Goal: Transaction & Acquisition: Purchase product/service

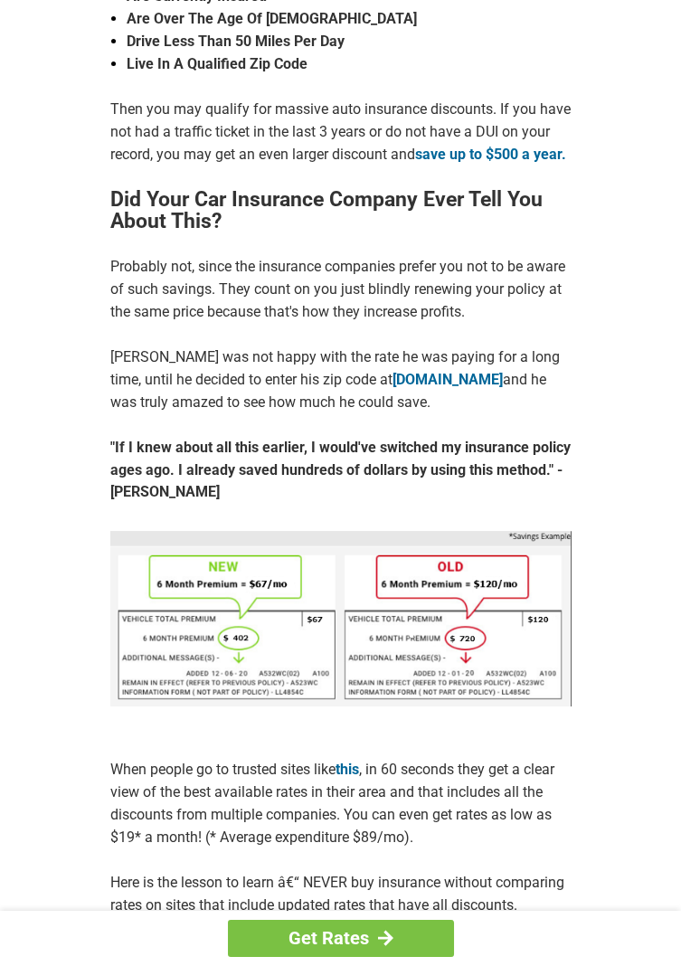
scroll to position [513, 0]
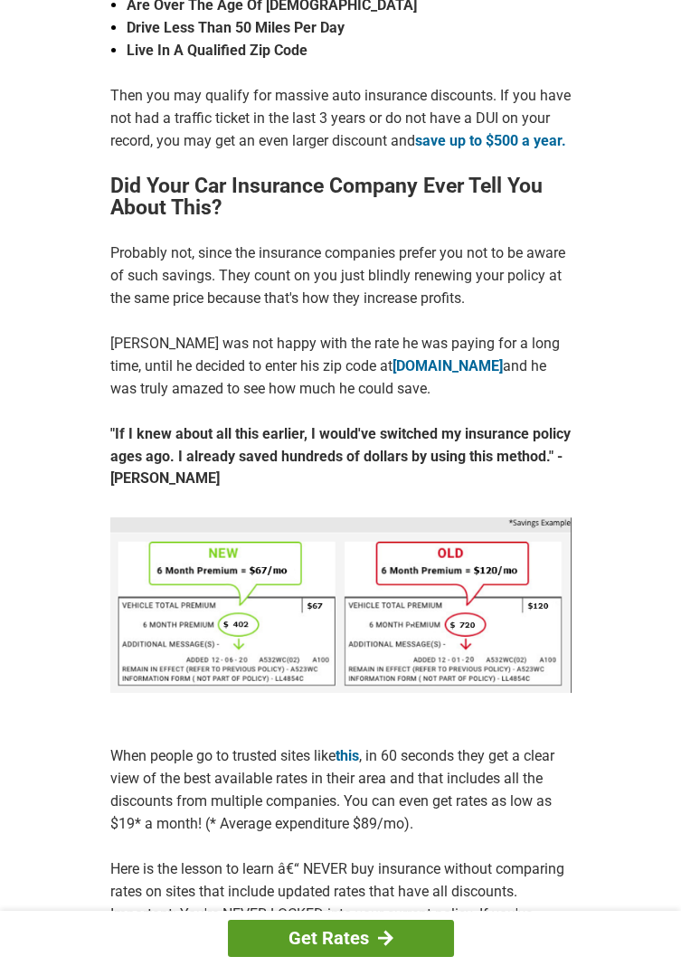
click at [334, 957] on link "Get Rates" at bounding box center [341, 938] width 226 height 37
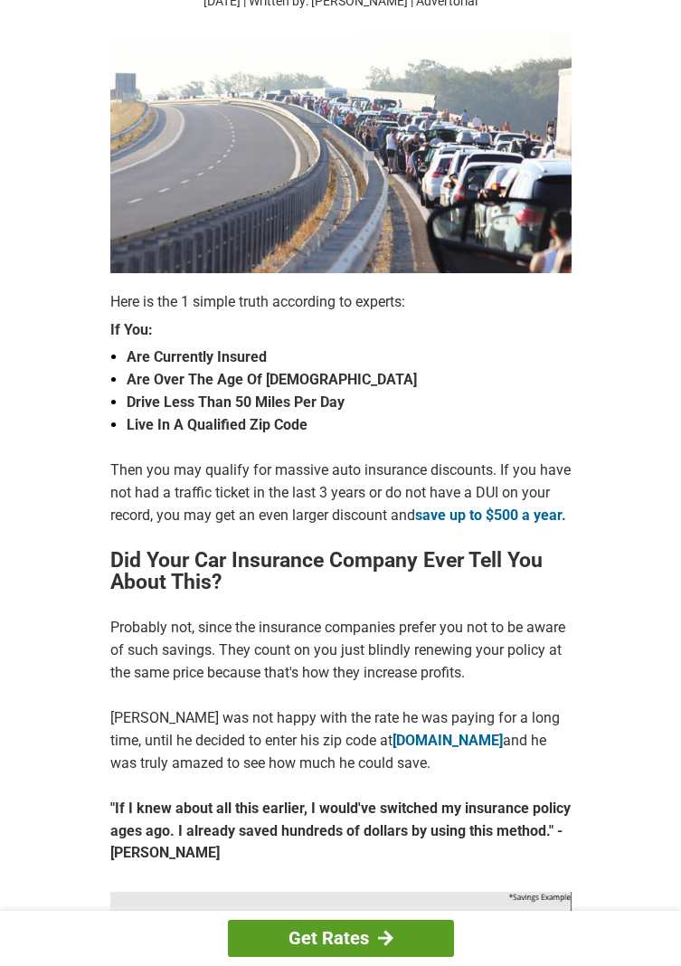
scroll to position [138, 0]
click at [288, 419] on strong "Live In A Qualified Zip Code" at bounding box center [349, 425] width 445 height 23
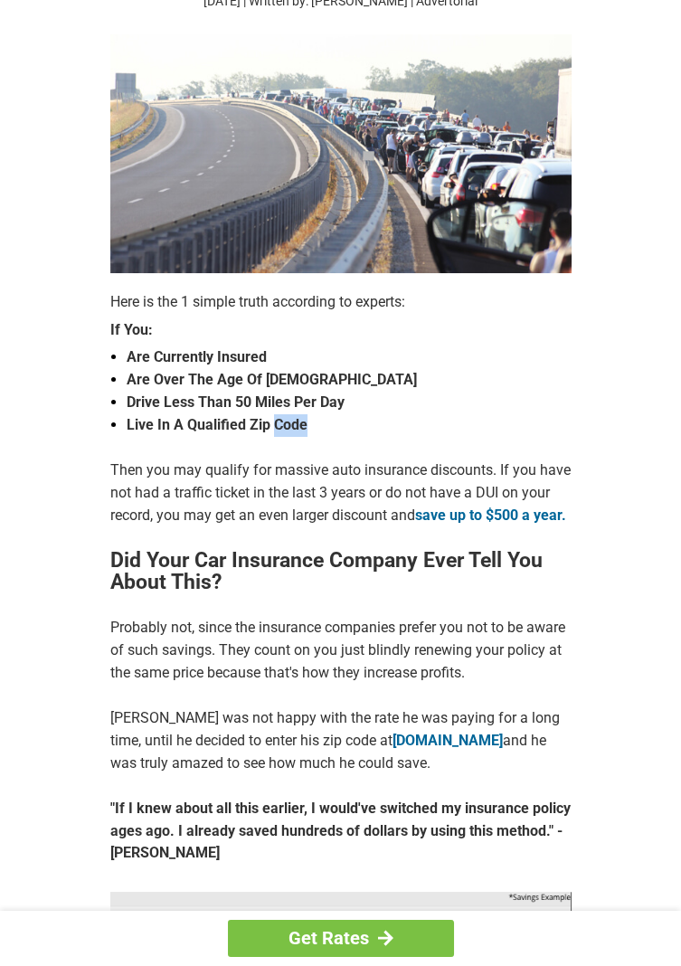
click at [253, 430] on strong "Live In A Qualified Zip Code" at bounding box center [349, 425] width 445 height 23
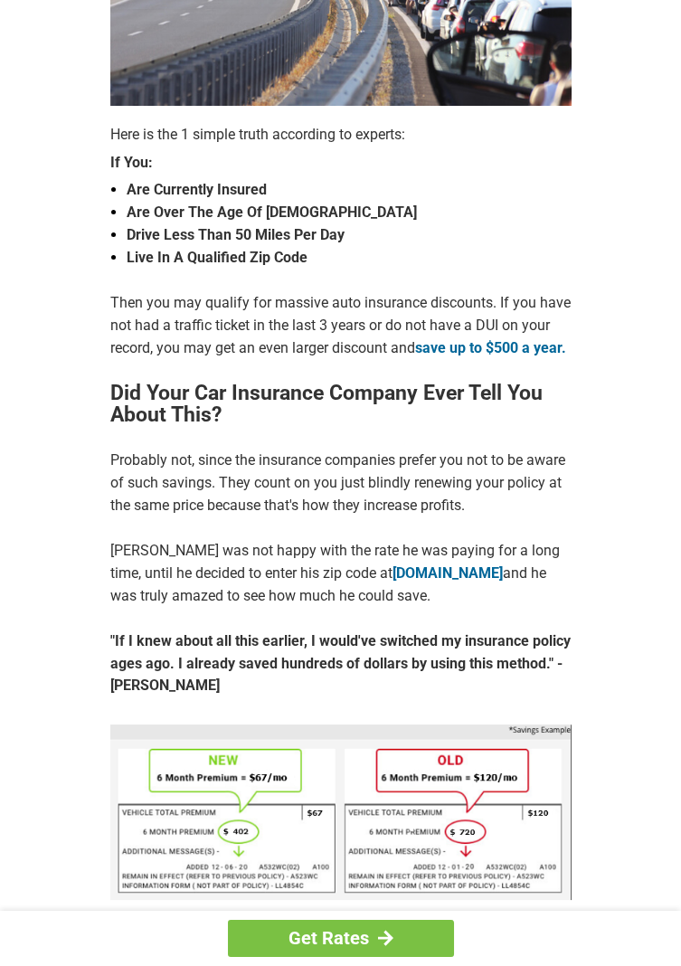
scroll to position [328, 0]
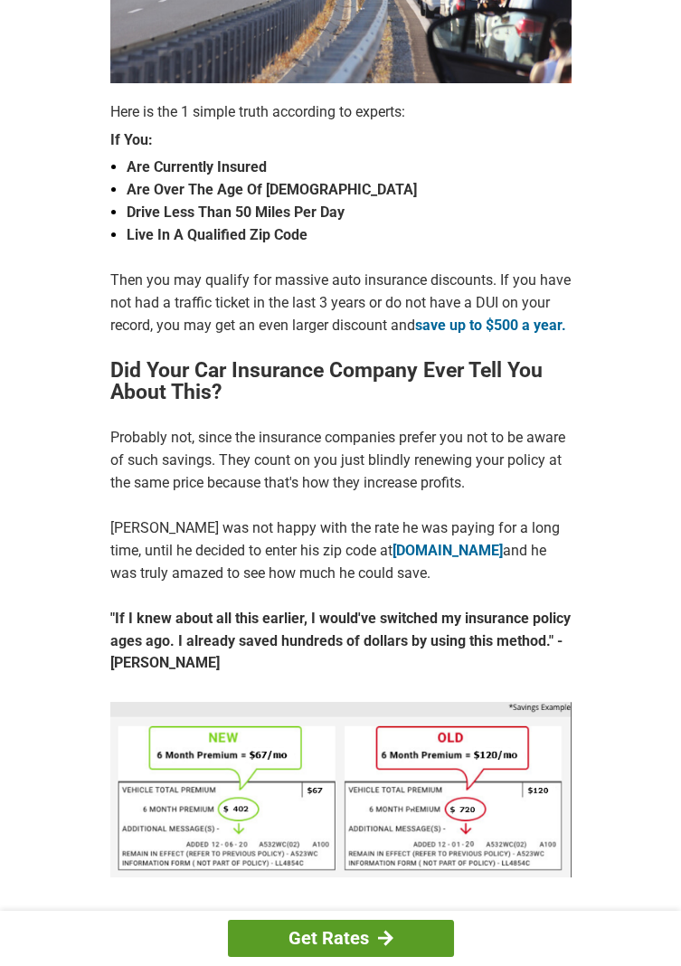
click at [343, 957] on link "Get Rates" at bounding box center [341, 938] width 226 height 37
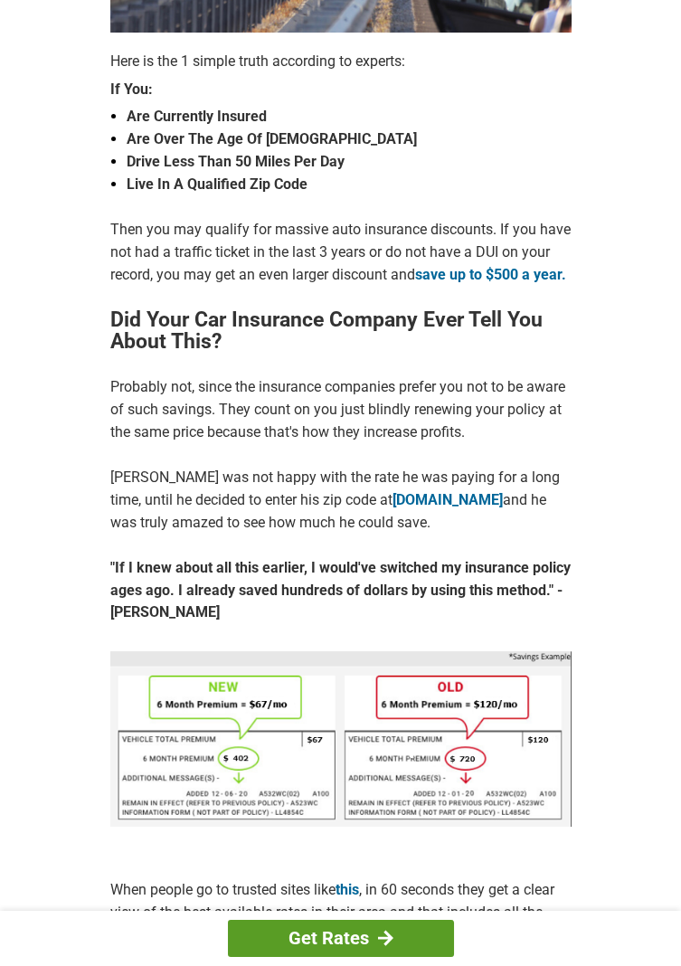
scroll to position [386, 0]
